Goal: Task Accomplishment & Management: Manage account settings

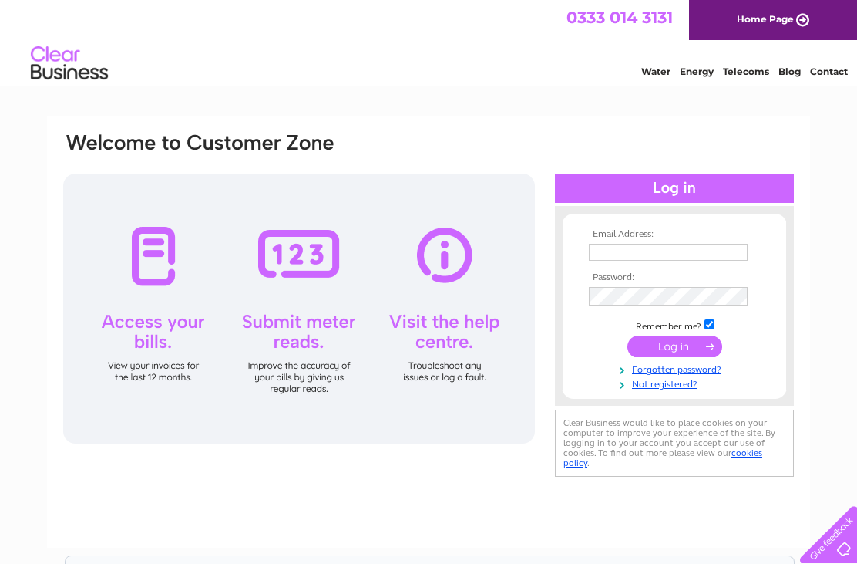
click at [672, 247] on input "text" at bounding box center [668, 252] width 159 height 17
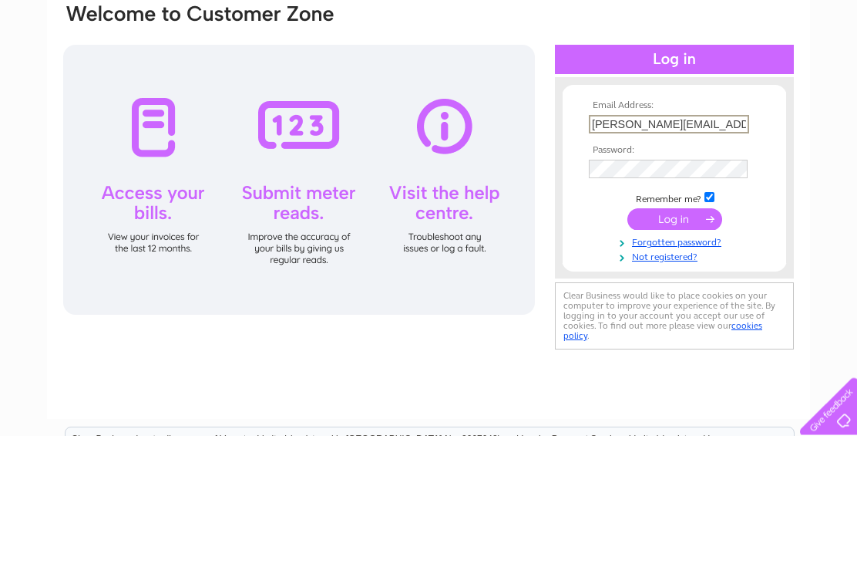
type input "[PERSON_NAME][EMAIL_ADDRESS][PERSON_NAME][DOMAIN_NAME]"
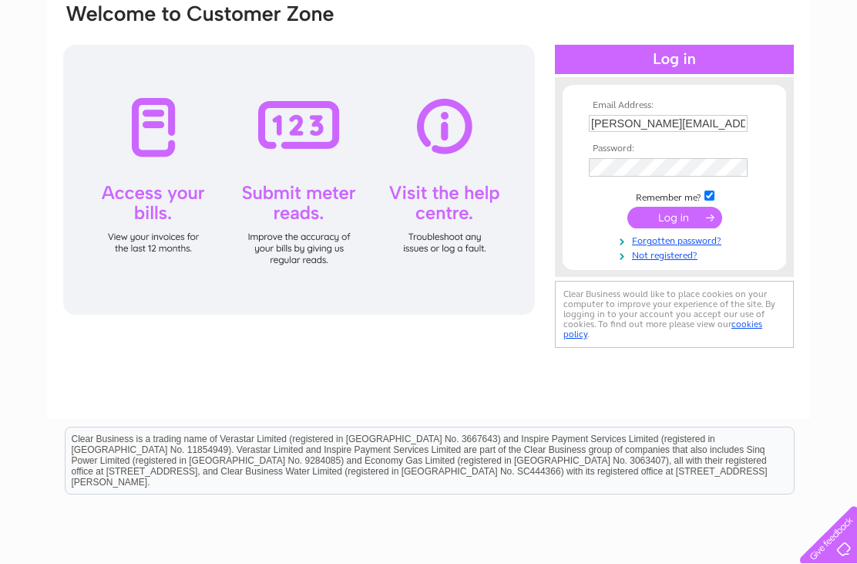
click at [685, 217] on input "submit" at bounding box center [675, 218] width 95 height 22
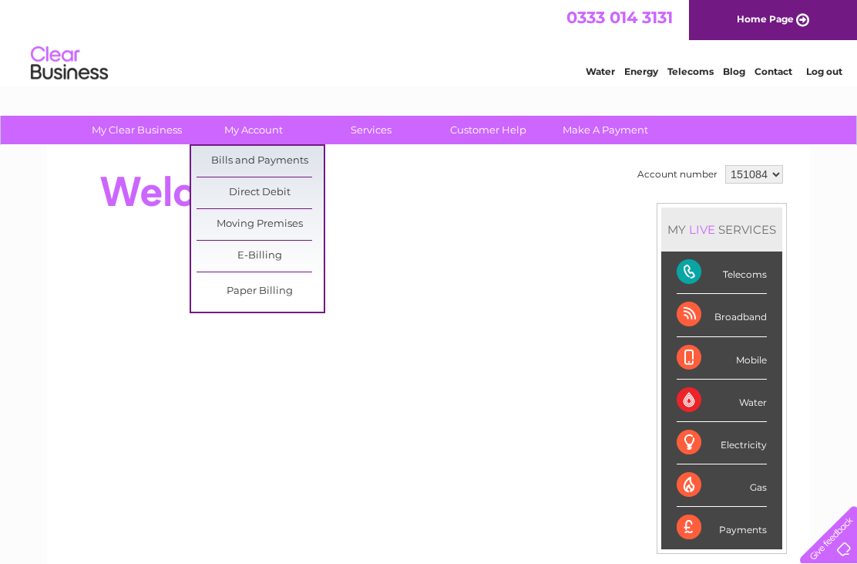
click at [294, 162] on link "Bills and Payments" at bounding box center [260, 161] width 127 height 31
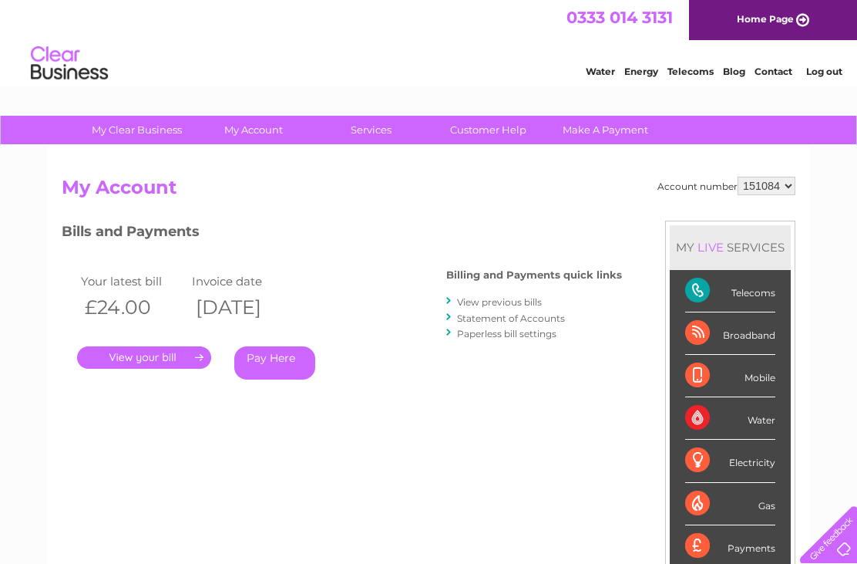
click at [188, 355] on link "." at bounding box center [144, 357] width 134 height 22
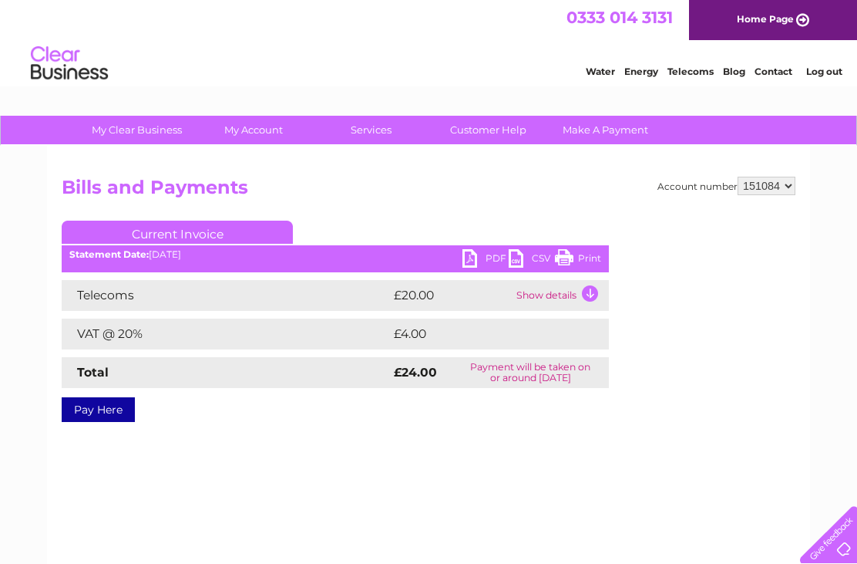
click at [487, 252] on link "PDF" at bounding box center [486, 260] width 46 height 22
click at [491, 270] on link "PDF" at bounding box center [486, 260] width 46 height 22
click at [473, 269] on link "PDF" at bounding box center [486, 260] width 46 height 22
